Goal: Task Accomplishment & Management: Use online tool/utility

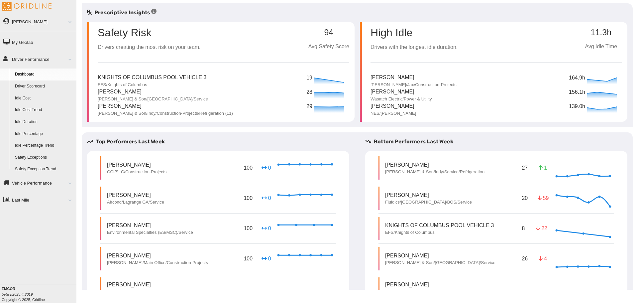
click at [38, 86] on link "Driver Scorecard" at bounding box center [44, 86] width 64 height 12
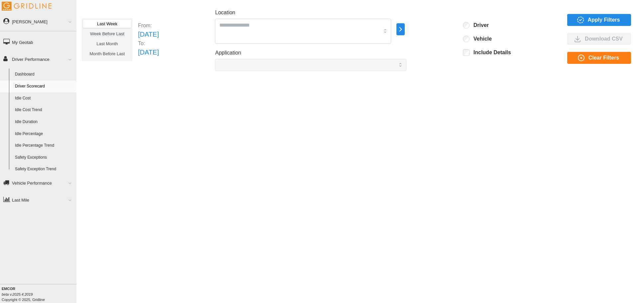
click at [95, 26] on label "Last Week" at bounding box center [107, 24] width 48 height 8
click at [603, 18] on span "Apply Filters" at bounding box center [604, 19] width 32 height 11
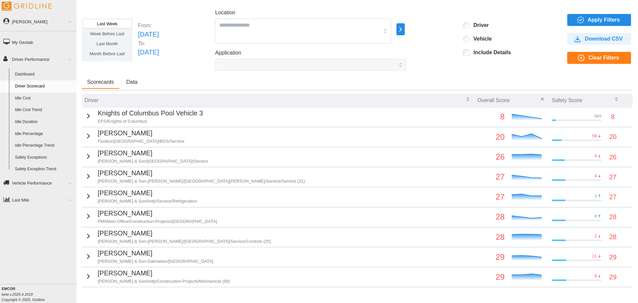
click at [94, 138] on div "[PERSON_NAME] Fluidics/[GEOGRAPHIC_DATA]/BOS/Service" at bounding box center [134, 136] width 100 height 16
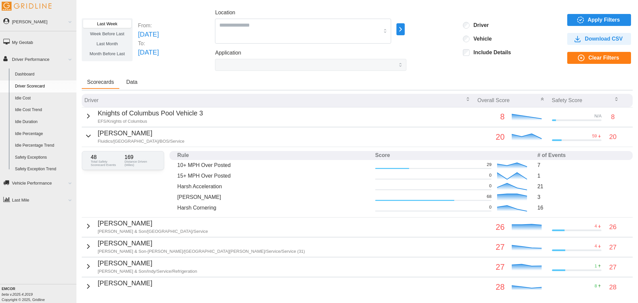
click at [588, 20] on span "Apply Filters" at bounding box center [604, 19] width 32 height 11
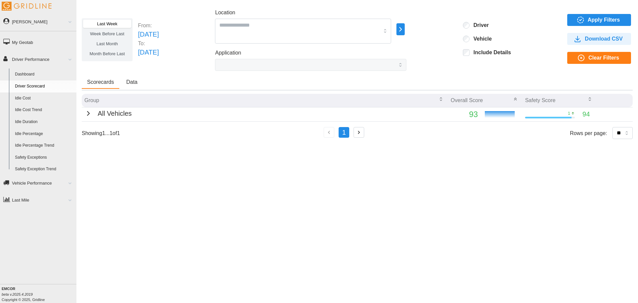
click at [106, 110] on p "All Vehicles" at bounding box center [115, 113] width 34 height 10
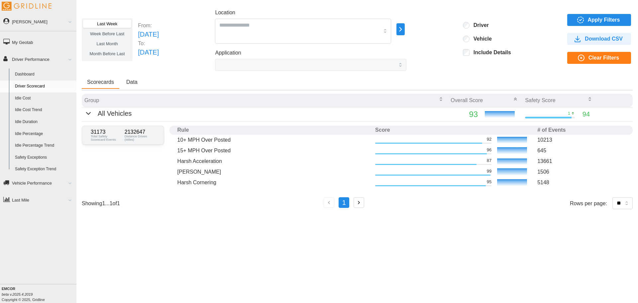
click at [604, 40] on span "Download CSV" at bounding box center [604, 38] width 38 height 11
click at [594, 43] on span "Download CSV" at bounding box center [604, 38] width 38 height 11
drag, startPoint x: 188, startPoint y: 184, endPoint x: 193, endPoint y: 159, distance: 25.5
click at [188, 184] on p "Harsh Cornering" at bounding box center [273, 182] width 192 height 8
click at [189, 174] on p "[PERSON_NAME]" at bounding box center [273, 172] width 192 height 8
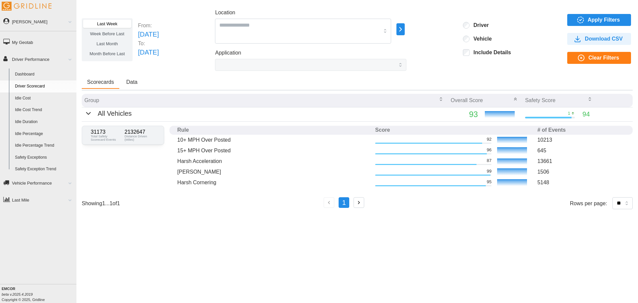
click at [137, 80] on button "Data" at bounding box center [132, 82] width 22 height 13
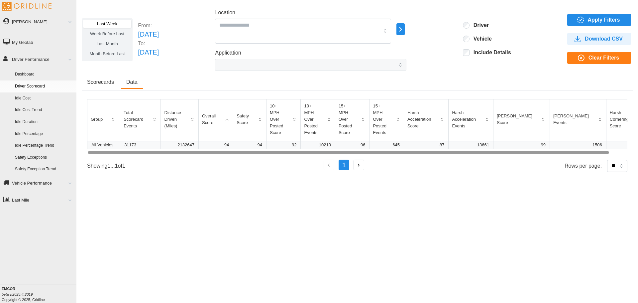
click at [298, 151] on div at bounding box center [348, 152] width 521 height 2
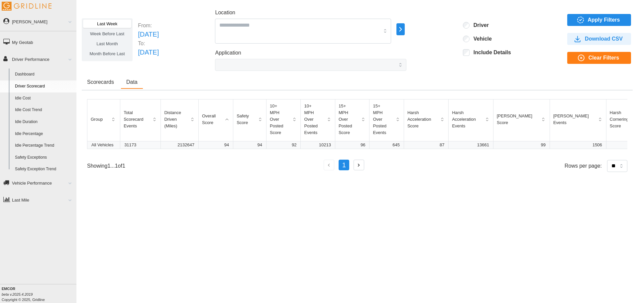
click at [53, 20] on link "[PERSON_NAME]" at bounding box center [38, 21] width 76 height 15
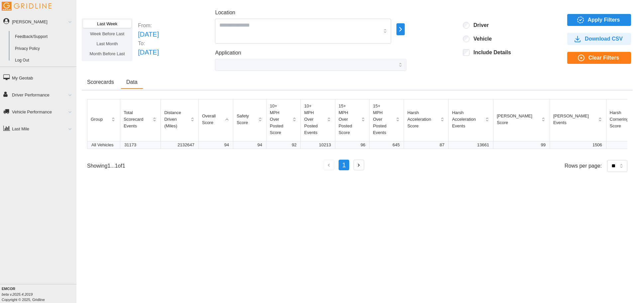
click at [27, 59] on link "Log Out" at bounding box center [44, 61] width 64 height 12
